Goal: Navigation & Orientation: Find specific page/section

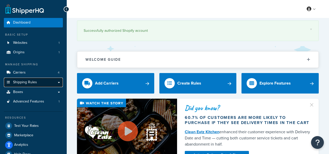
click at [60, 81] on link "Shipping Rules" at bounding box center [33, 82] width 59 height 9
click at [60, 83] on link "Shipping Rules" at bounding box center [33, 82] width 59 height 9
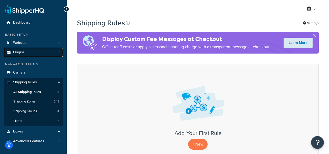
click at [43, 52] on link "Origins 1" at bounding box center [33, 52] width 59 height 9
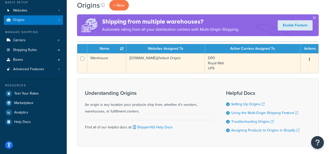
scroll to position [44, 0]
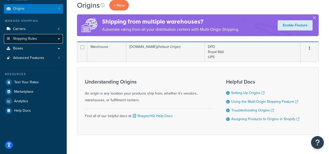
click at [59, 39] on link "Shipping Rules" at bounding box center [33, 38] width 59 height 9
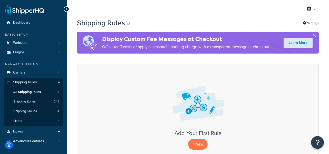
click at [224, 19] on div "Shipping Rules Settings" at bounding box center [198, 23] width 242 height 10
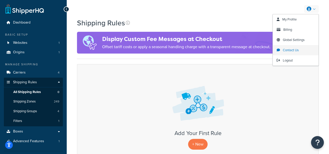
click at [291, 53] on link "Contact Us" at bounding box center [296, 50] width 46 height 10
